Goal: Task Accomplishment & Management: Use online tool/utility

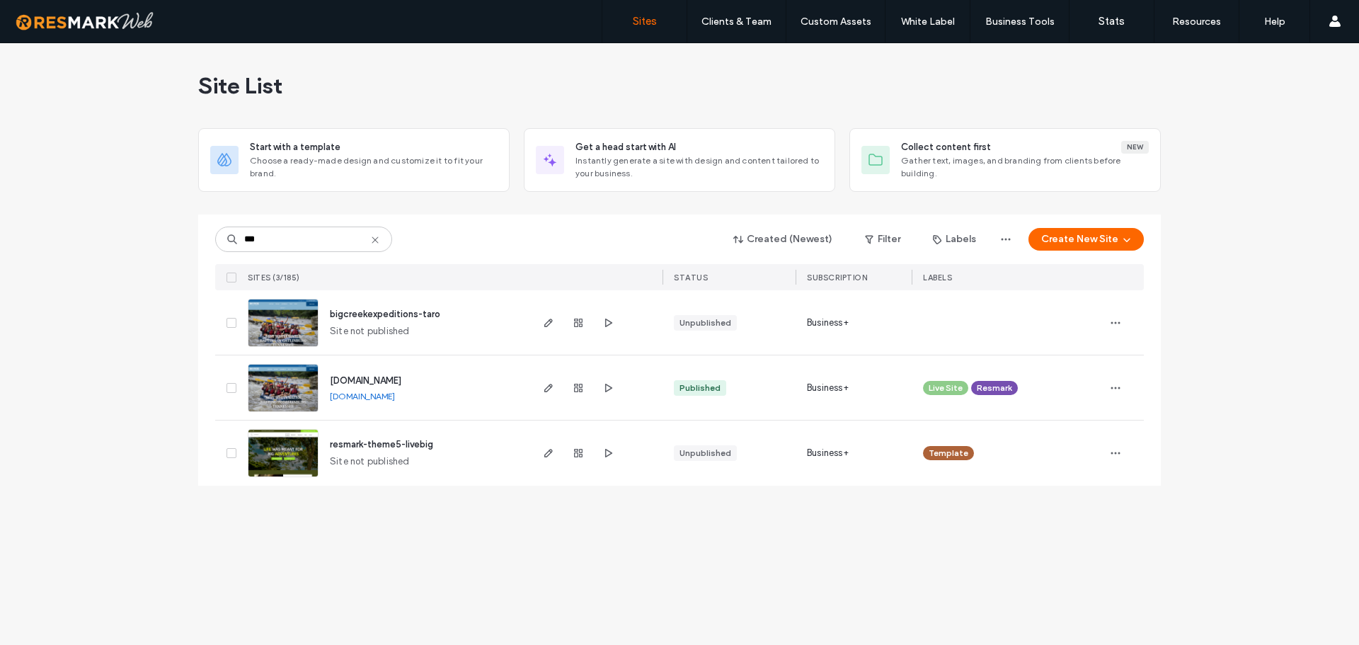
click at [377, 241] on icon at bounding box center [375, 239] width 11 height 11
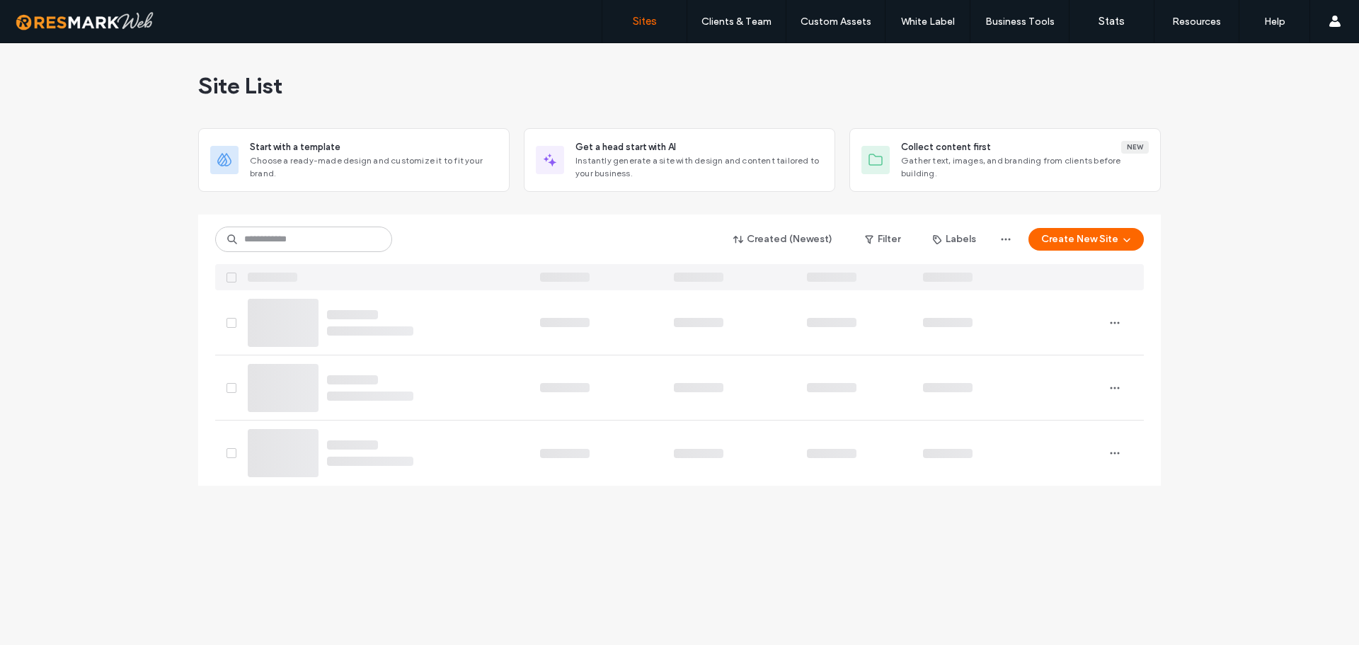
click at [201, 285] on div "Created (Newest) Filter Labels Create New Site" at bounding box center [679, 350] width 963 height 271
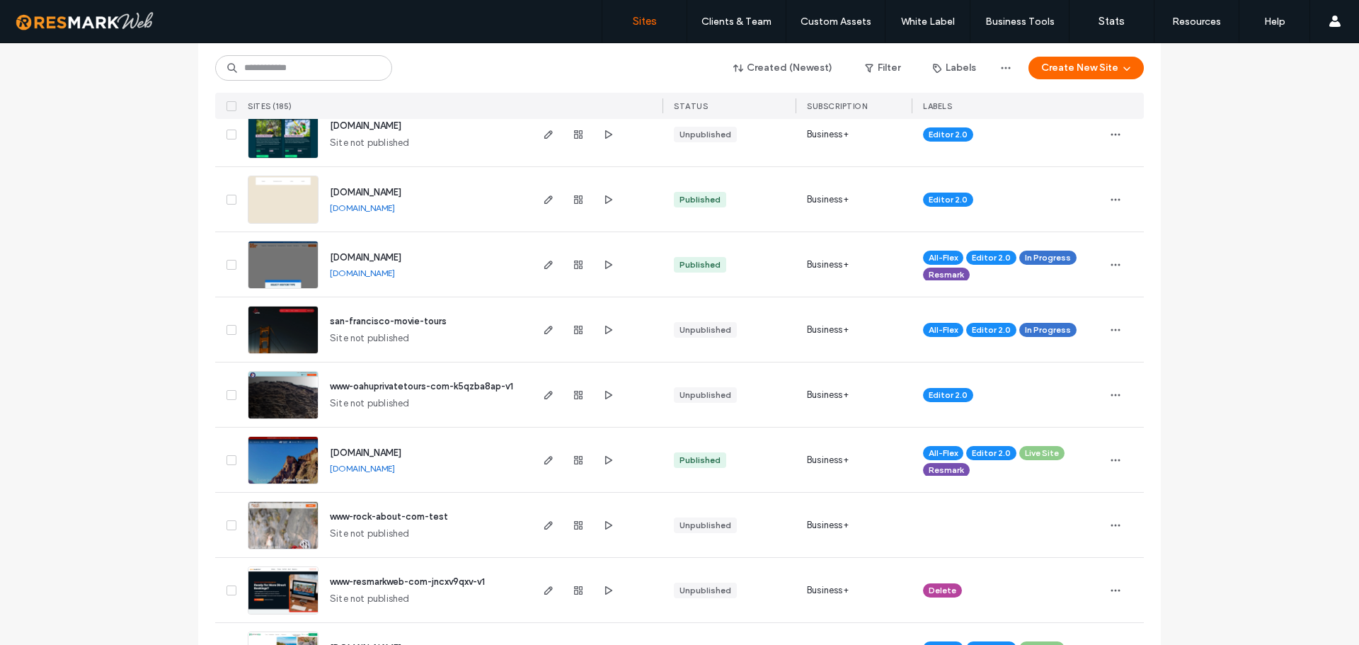
scroll to position [1427, 0]
